Goal: Information Seeking & Learning: Check status

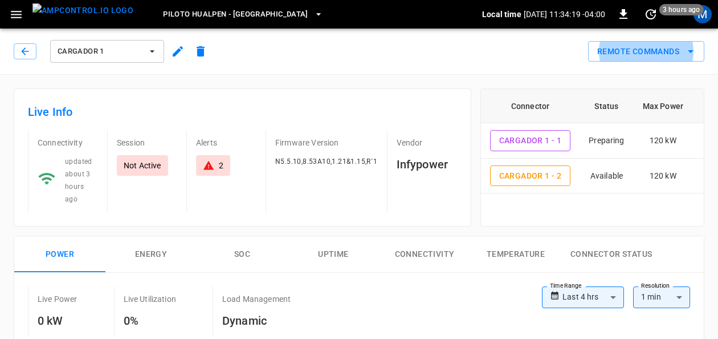
scroll to position [60, 0]
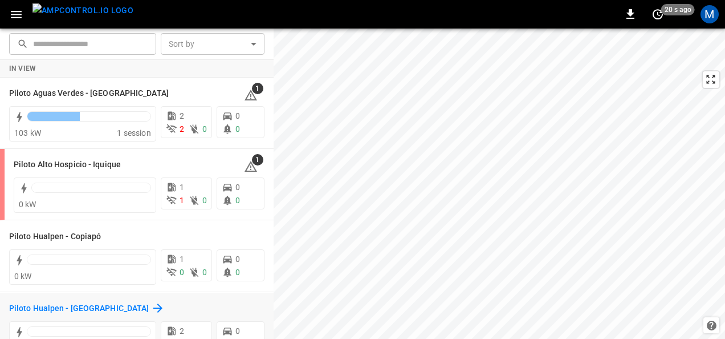
click at [54, 311] on h6 "Piloto Hualpen - [GEOGRAPHIC_DATA]" at bounding box center [79, 308] width 140 height 13
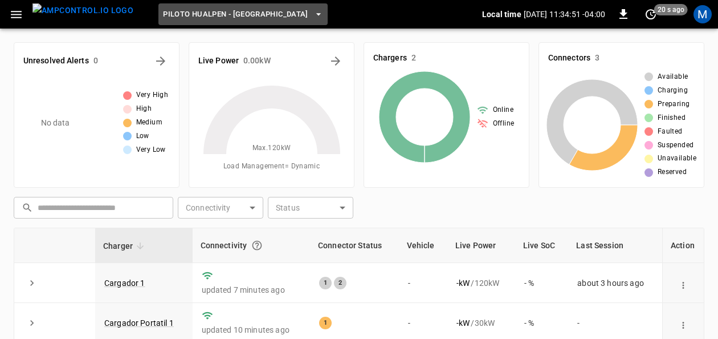
click at [243, 15] on span "Piloto Hualpen - [GEOGRAPHIC_DATA]" at bounding box center [235, 14] width 145 height 13
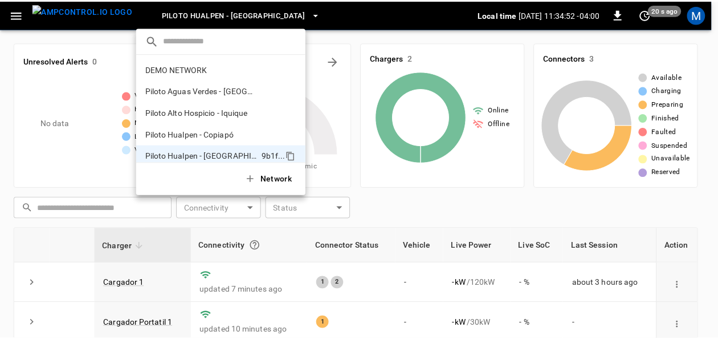
scroll to position [9, 0]
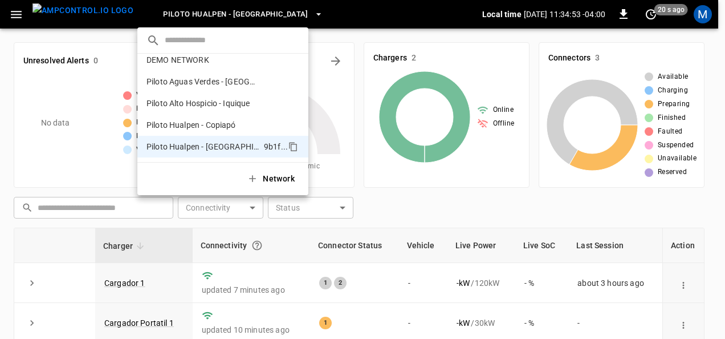
click at [243, 15] on div at bounding box center [362, 169] width 725 height 339
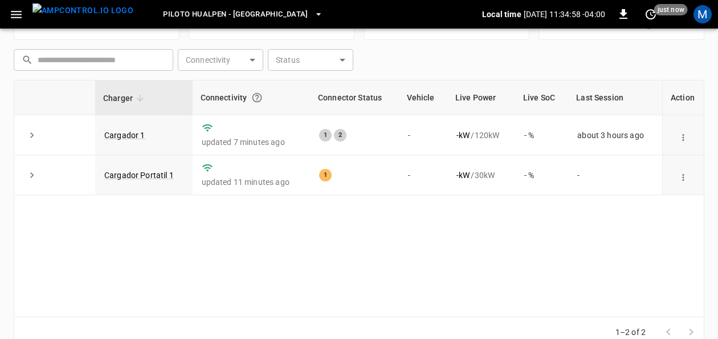
scroll to position [169, 0]
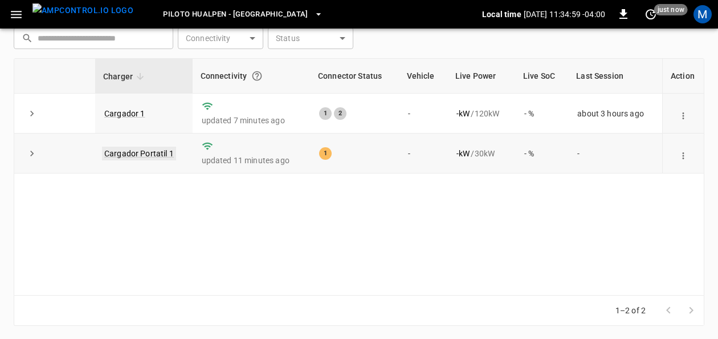
click at [147, 152] on link "Cargador Portatil 1" at bounding box center [139, 154] width 74 height 14
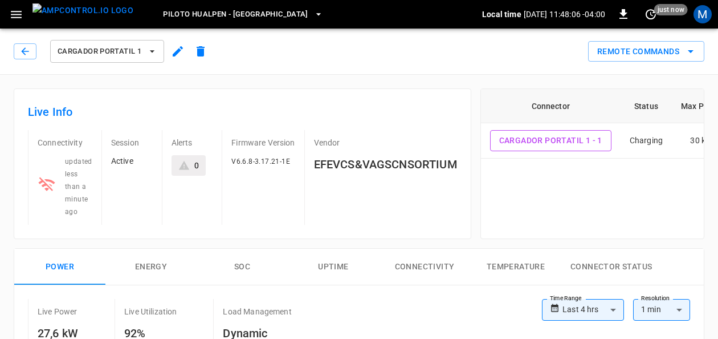
drag, startPoint x: 654, startPoint y: 10, endPoint x: 655, endPoint y: 2, distance: 8.6
click at [655, 10] on span "just now" at bounding box center [672, 9] width 34 height 11
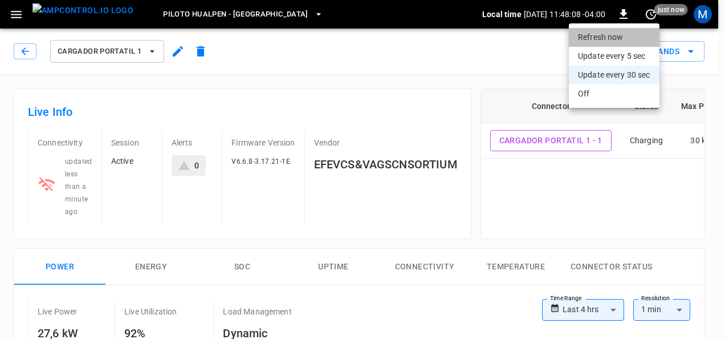
drag, startPoint x: 601, startPoint y: 43, endPoint x: 576, endPoint y: 0, distance: 49.8
click at [600, 43] on li "Refresh now" at bounding box center [614, 37] width 91 height 19
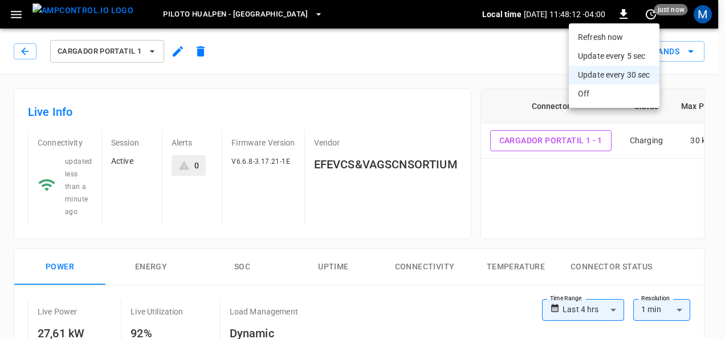
click at [597, 37] on li "Refresh now" at bounding box center [614, 37] width 91 height 19
click at [467, 59] on div at bounding box center [362, 169] width 725 height 339
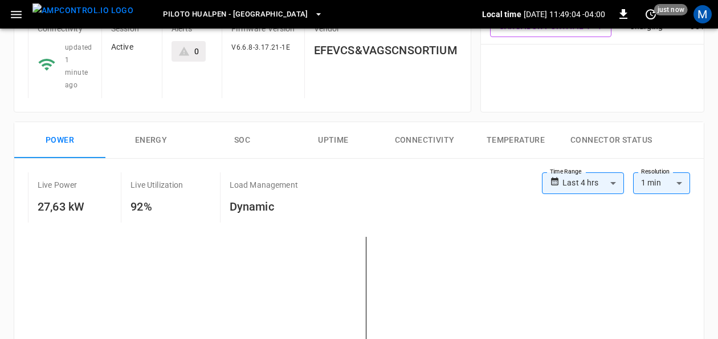
scroll to position [57, 0]
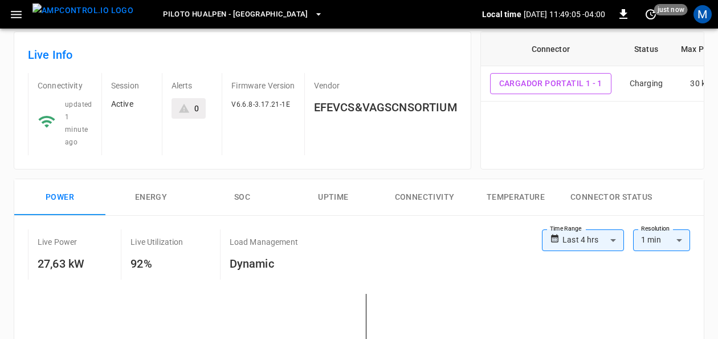
click at [251, 193] on button "SOC" at bounding box center [242, 197] width 91 height 36
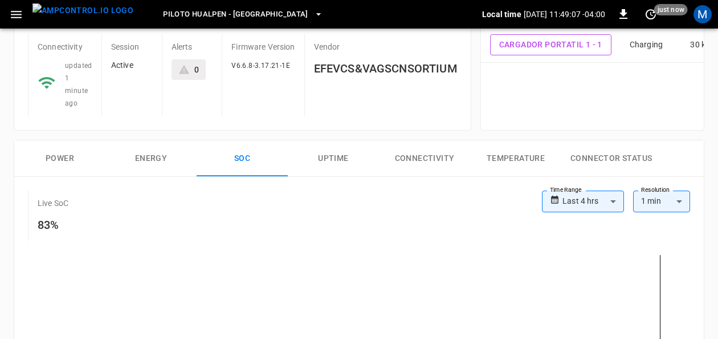
scroll to position [114, 0]
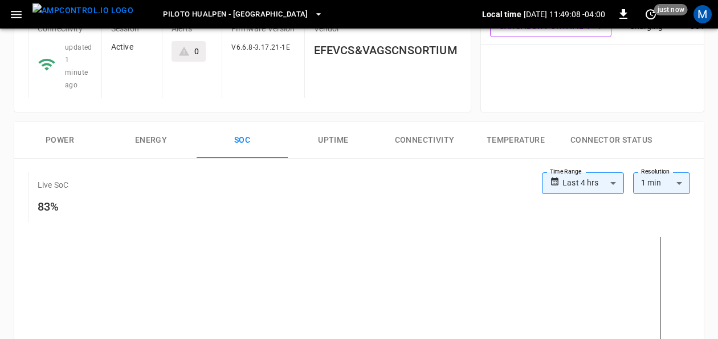
click at [149, 132] on button "Energy" at bounding box center [150, 140] width 91 height 36
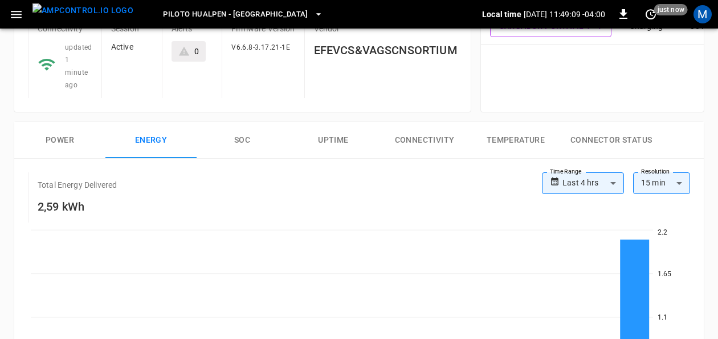
click at [62, 135] on button "Power" at bounding box center [59, 140] width 91 height 36
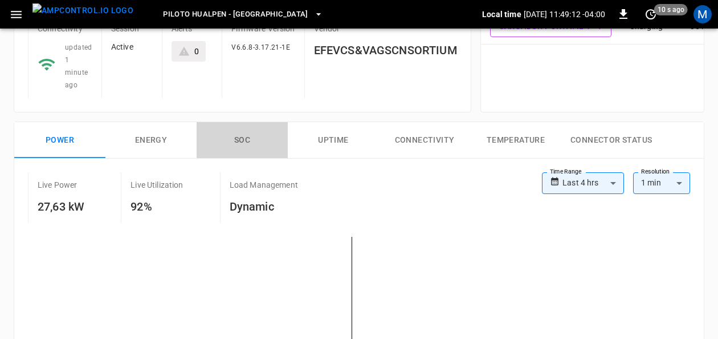
click at [247, 147] on button "SOC" at bounding box center [242, 140] width 91 height 36
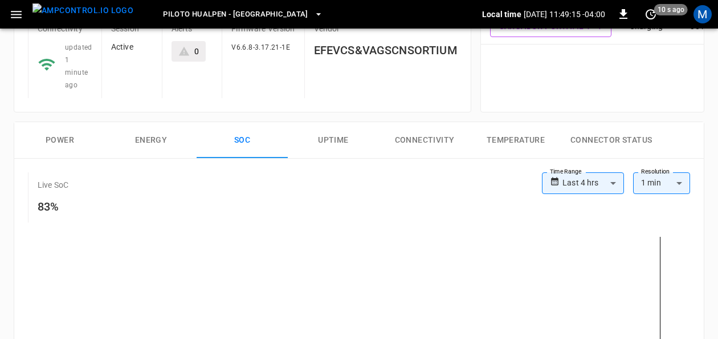
click at [81, 141] on button "Power" at bounding box center [59, 140] width 91 height 36
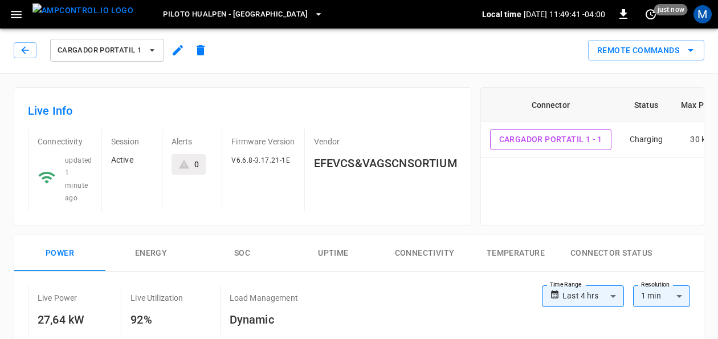
scroll to position [0, 0]
